Goal: Information Seeking & Learning: Learn about a topic

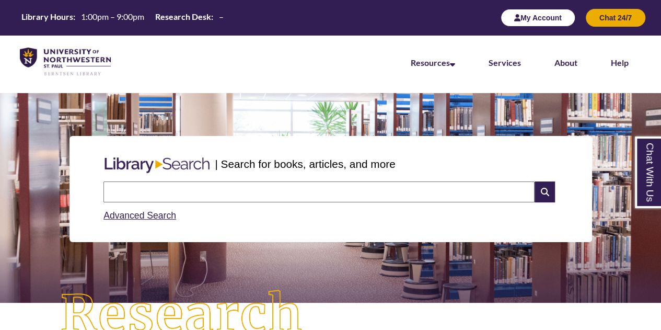
click at [549, 21] on button "My Account" at bounding box center [538, 18] width 75 height 18
click at [287, 188] on input "text" at bounding box center [319, 191] width 431 height 21
paste input "**********"
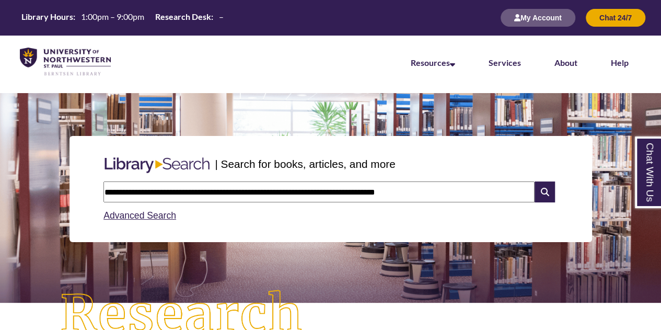
type input "**********"
